Goal: Ask a question: Seek information or help from site administrators or community

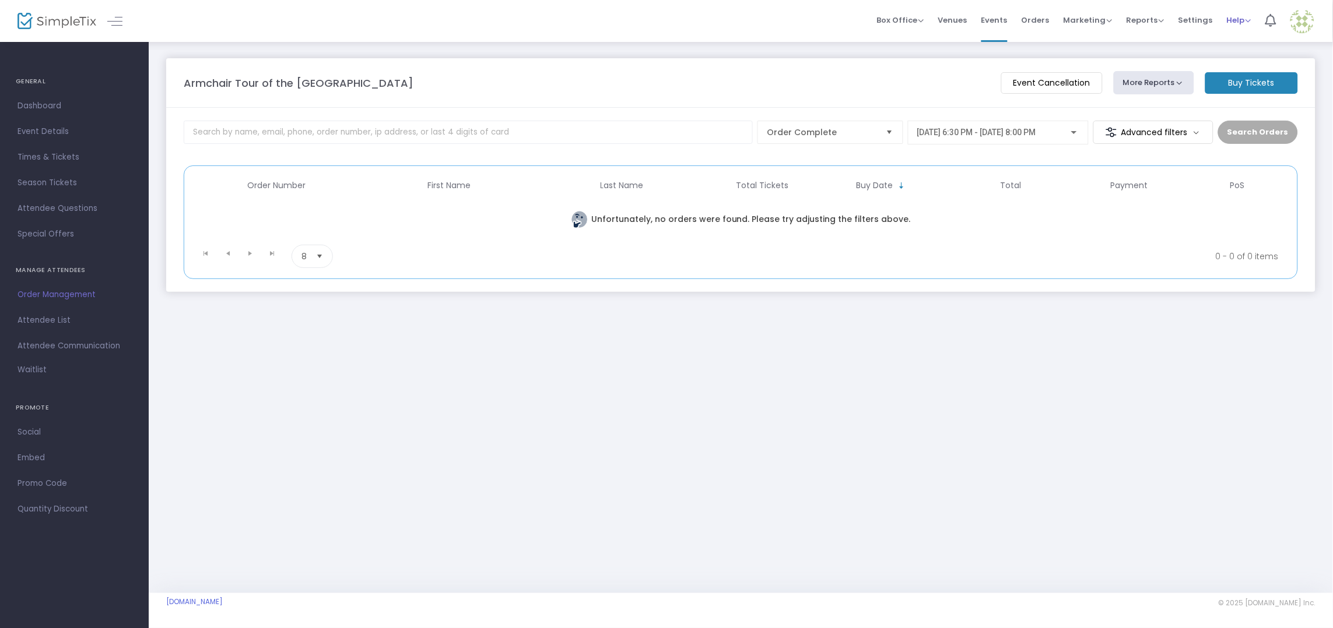
click at [1229, 20] on span "Help" at bounding box center [1239, 20] width 24 height 11
click at [1246, 64] on li "Contact Support" at bounding box center [1270, 61] width 86 height 23
